Goal: Task Accomplishment & Management: Use online tool/utility

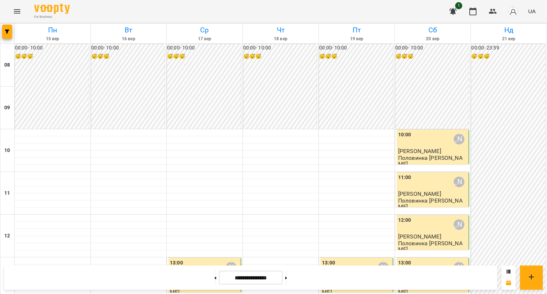
scroll to position [380, 0]
click at [214, 276] on button at bounding box center [215, 278] width 2 height 16
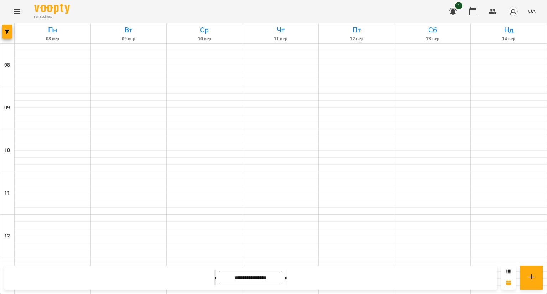
click at [214, 277] on button at bounding box center [215, 278] width 2 height 16
click at [287, 277] on icon at bounding box center [286, 278] width 2 height 3
type input "**********"
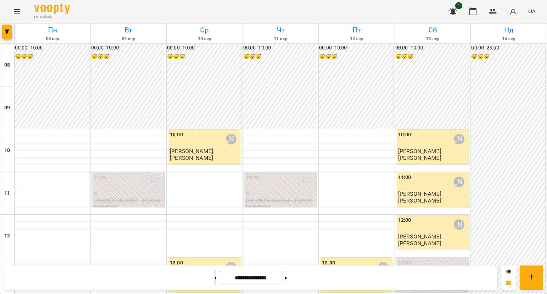
click at [214, 275] on button at bounding box center [215, 278] width 2 height 16
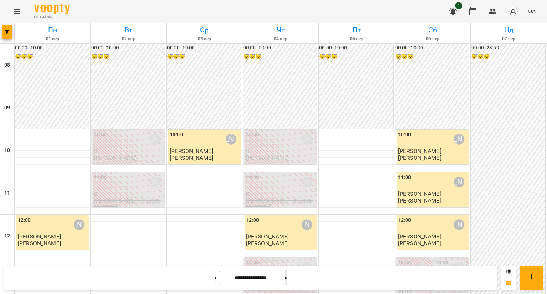
click at [287, 275] on button at bounding box center [286, 278] width 2 height 16
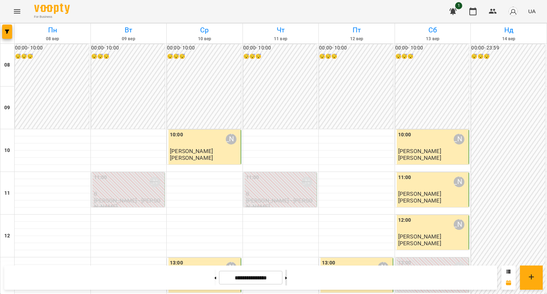
click at [287, 279] on icon at bounding box center [286, 278] width 2 height 3
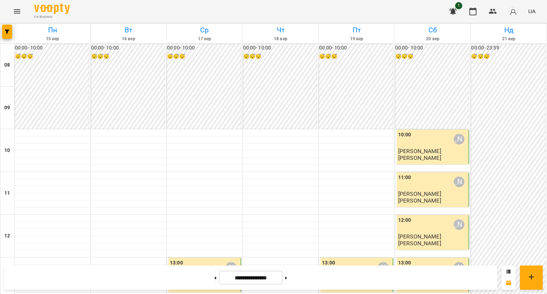
scroll to position [321, 0]
click at [214, 275] on button at bounding box center [215, 278] width 2 height 16
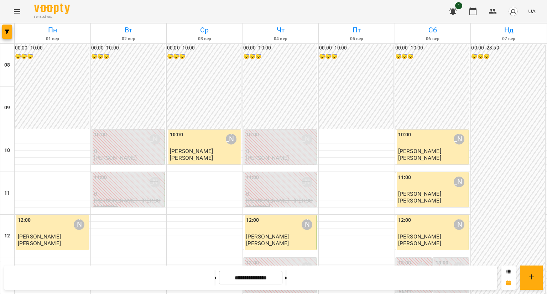
scroll to position [356, 0]
click at [287, 274] on button at bounding box center [286, 278] width 2 height 16
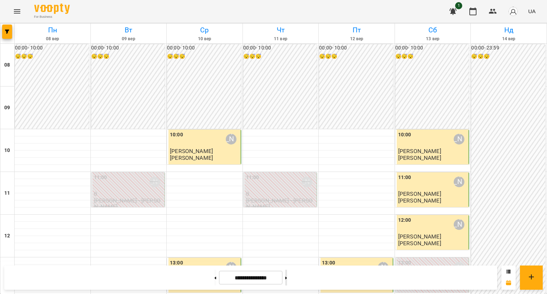
click at [287, 274] on button at bounding box center [286, 278] width 2 height 16
type input "**********"
